Goal: Check status: Check status

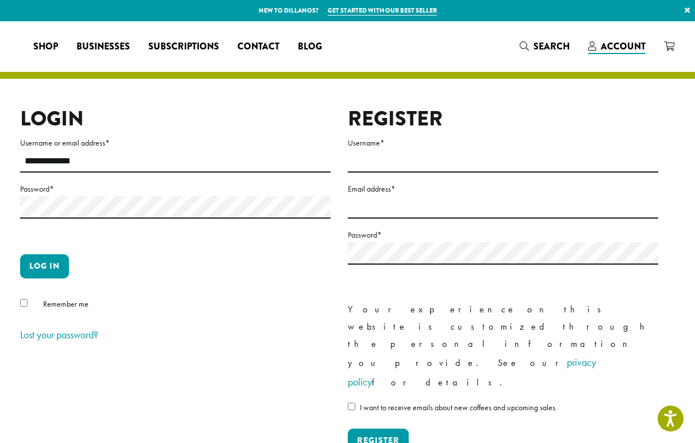
click at [48, 278] on button "Log in" at bounding box center [44, 266] width 49 height 24
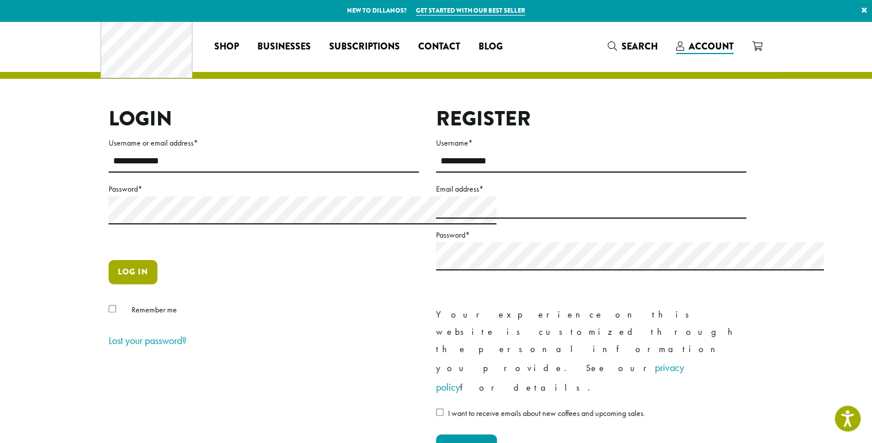
click at [109, 284] on button "Log in" at bounding box center [133, 272] width 49 height 24
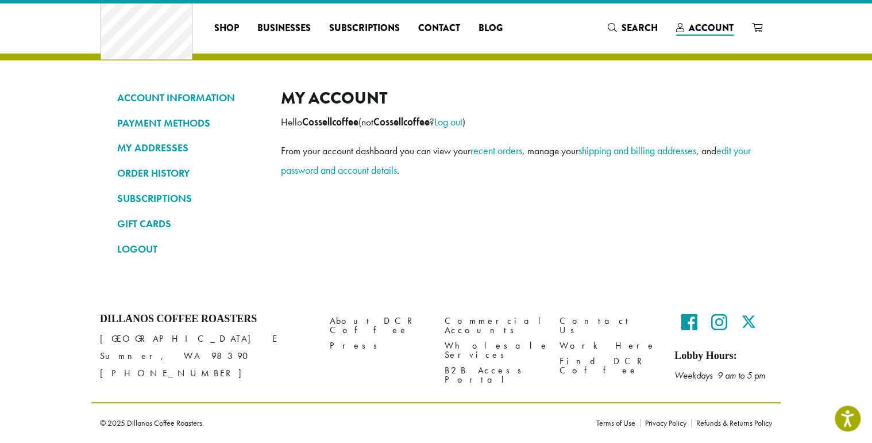
scroll to position [68, 0]
click at [117, 163] on link "ORDER HISTORY" at bounding box center [190, 173] width 147 height 20
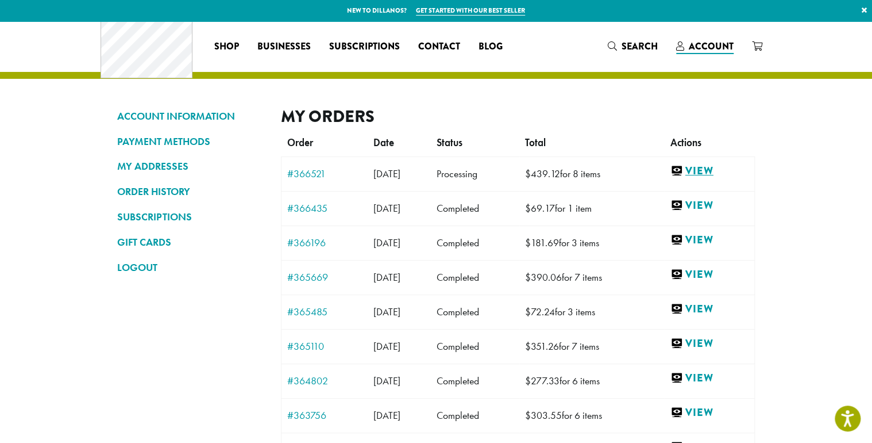
click at [749, 178] on link "View" at bounding box center [710, 171] width 78 height 14
